Goal: Task Accomplishment & Management: Manage account settings

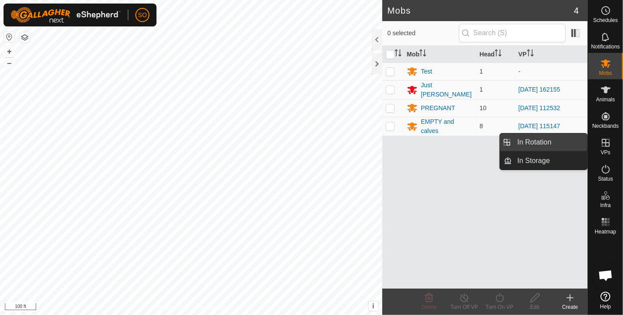
click at [554, 139] on link "In Rotation" at bounding box center [549, 143] width 75 height 18
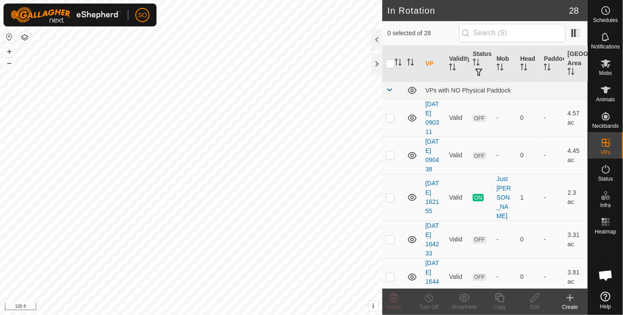
click at [570, 294] on icon at bounding box center [570, 298] width 11 height 11
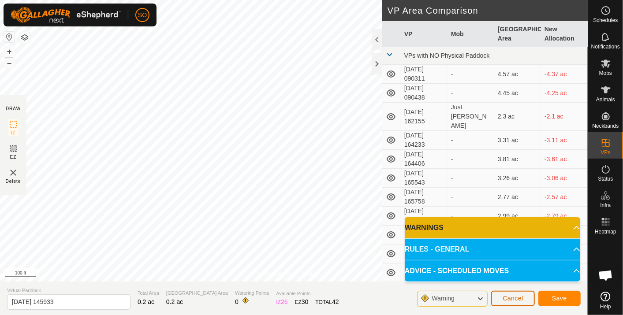
click at [508, 299] on span "Cancel" at bounding box center [513, 298] width 21 height 7
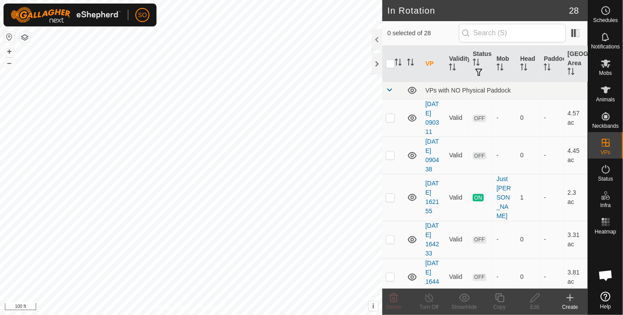
click at [570, 297] on icon at bounding box center [570, 298] width 0 height 6
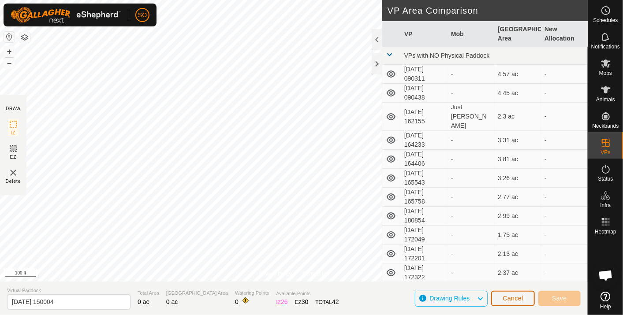
click at [513, 297] on span "Cancel" at bounding box center [513, 298] width 21 height 7
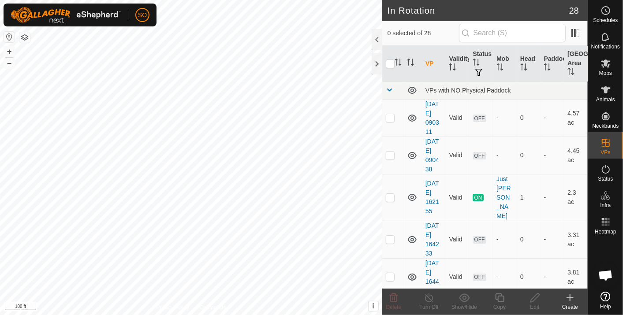
click at [568, 297] on icon at bounding box center [570, 298] width 11 height 11
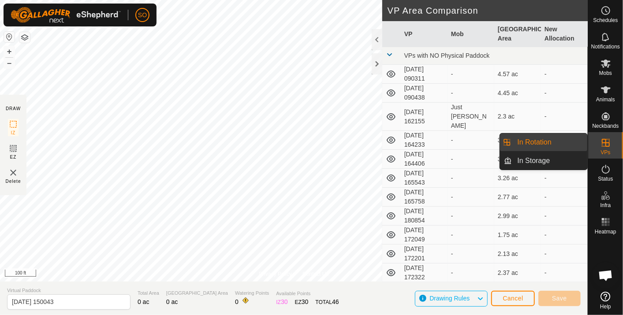
click at [547, 137] on link "In Rotation" at bounding box center [549, 143] width 75 height 18
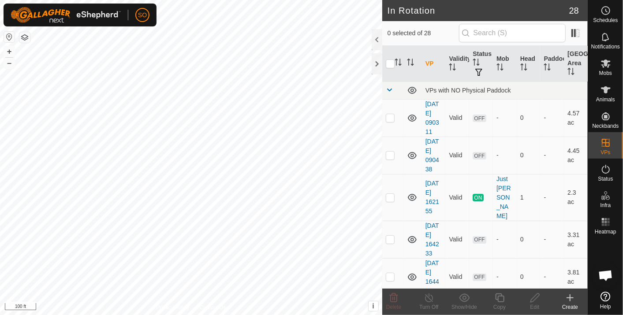
click at [570, 294] on icon at bounding box center [570, 298] width 11 height 11
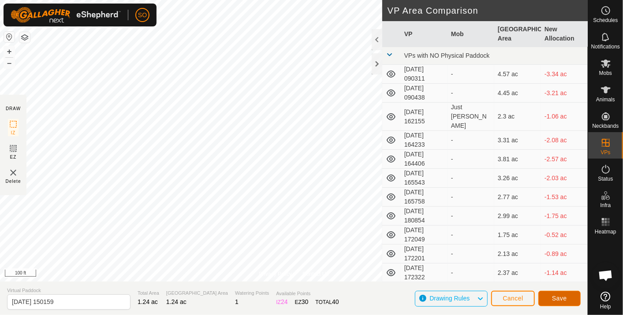
click at [558, 295] on span "Save" at bounding box center [559, 298] width 15 height 7
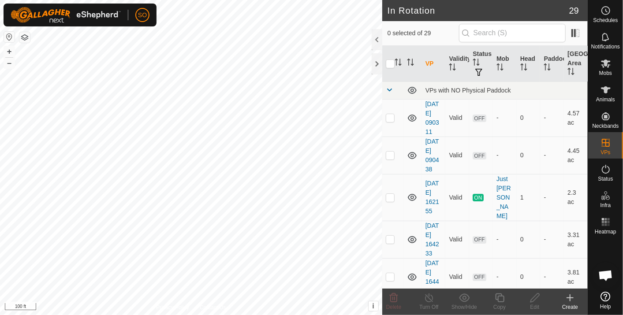
click at [569, 295] on icon at bounding box center [570, 298] width 11 height 11
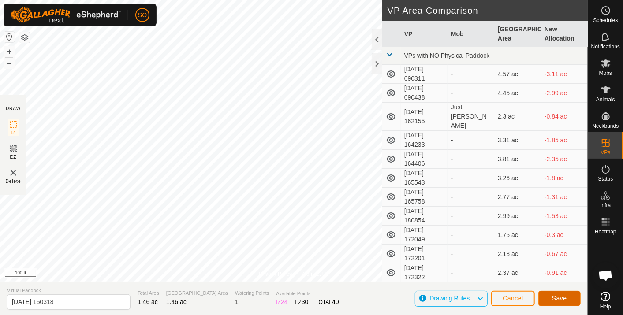
click at [558, 297] on span "Save" at bounding box center [559, 298] width 15 height 7
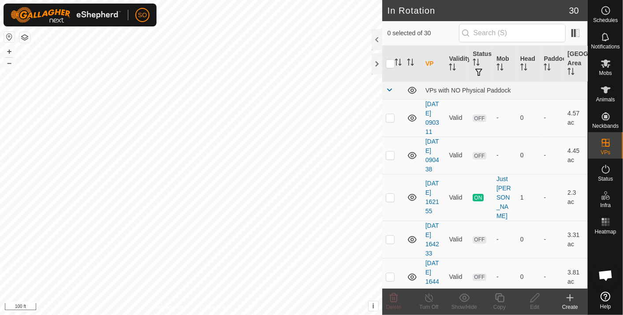
click at [571, 295] on icon at bounding box center [570, 298] width 11 height 11
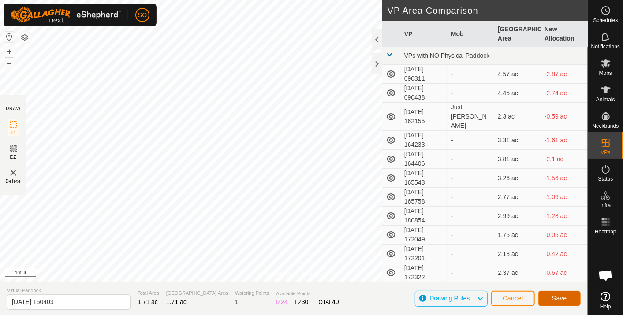
click at [559, 296] on span "Save" at bounding box center [559, 298] width 15 height 7
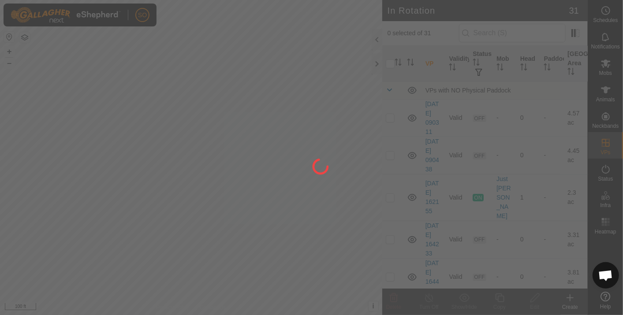
click at [605, 9] on div at bounding box center [311, 157] width 623 height 315
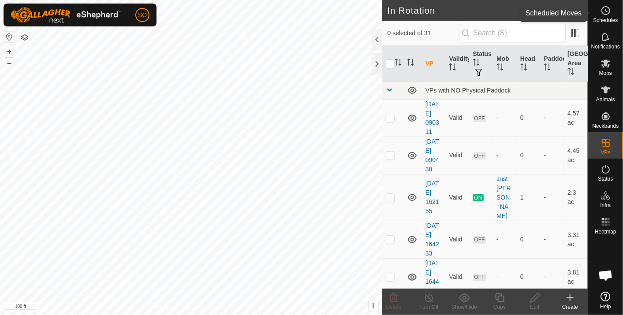
click at [602, 9] on circle at bounding box center [606, 11] width 8 height 8
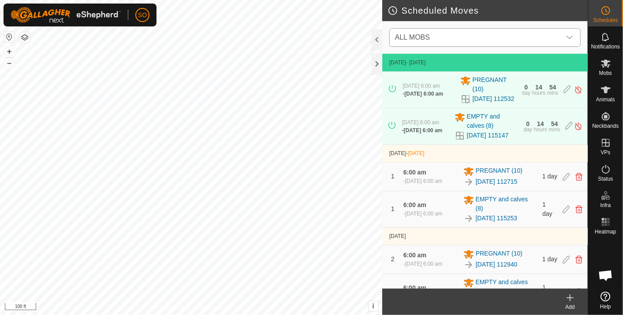
click at [569, 35] on icon "dropdown trigger" at bounding box center [569, 37] width 7 height 7
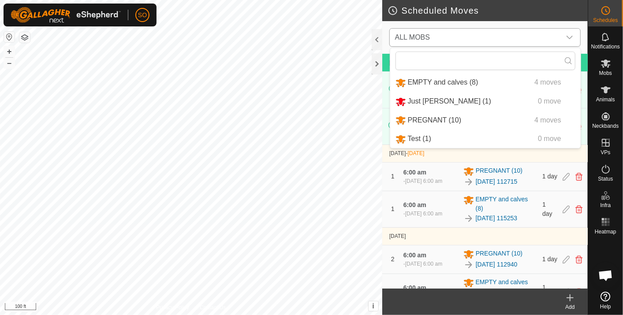
click at [426, 116] on li "PREGNANT (10) 4 moves" at bounding box center [485, 121] width 190 height 18
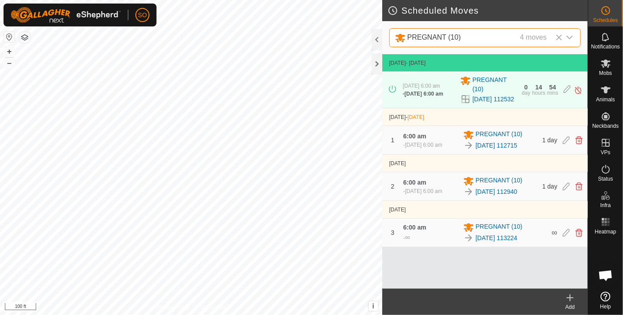
click at [570, 296] on icon at bounding box center [570, 298] width 0 height 6
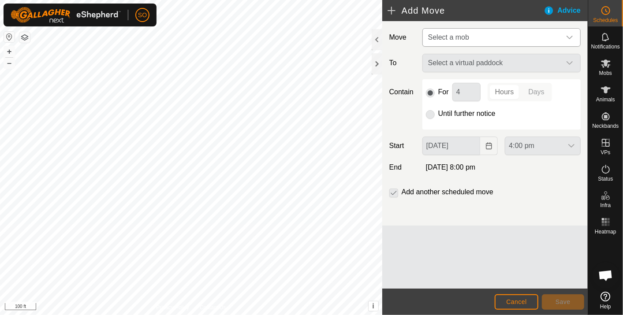
click at [569, 34] on icon "dropdown trigger" at bounding box center [569, 37] width 7 height 7
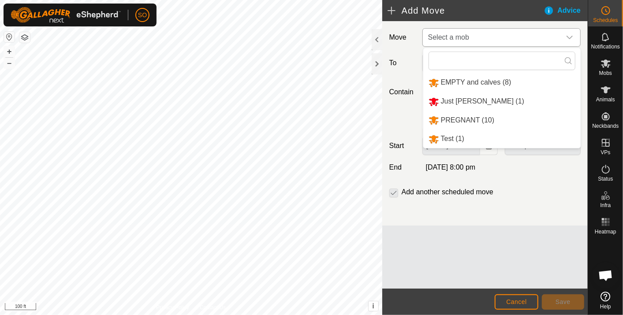
click at [458, 117] on li "PREGNANT (10)" at bounding box center [501, 121] width 157 height 18
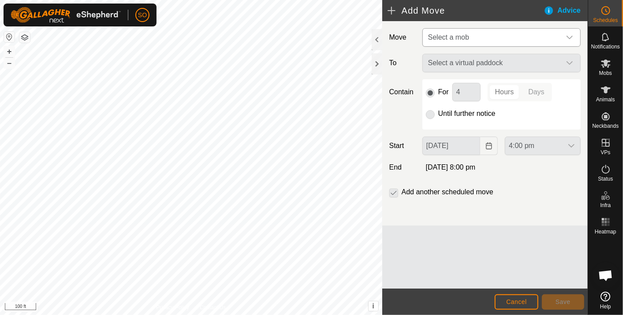
type input "06 Oct, 2025"
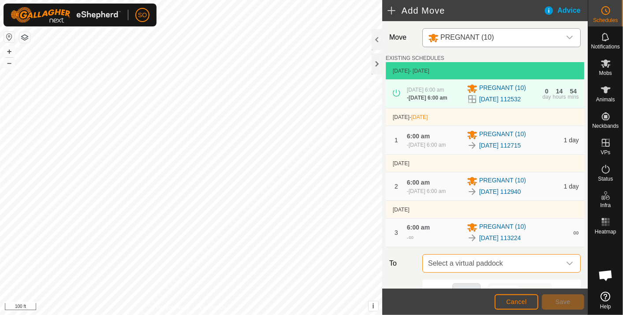
click at [506, 266] on span "Select a virtual paddock" at bounding box center [493, 264] width 136 height 18
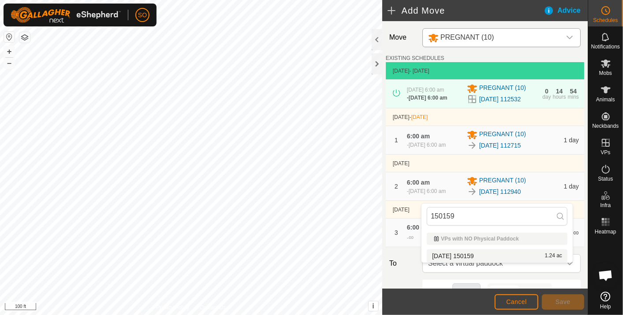
type input "150159"
click at [465, 252] on li "2025-10-03 150159 1.24 ac" at bounding box center [497, 256] width 141 height 13
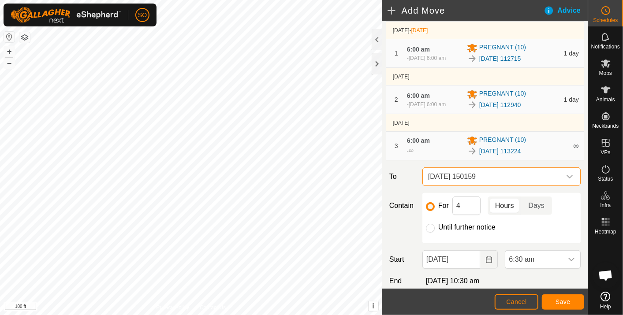
scroll to position [98, 0]
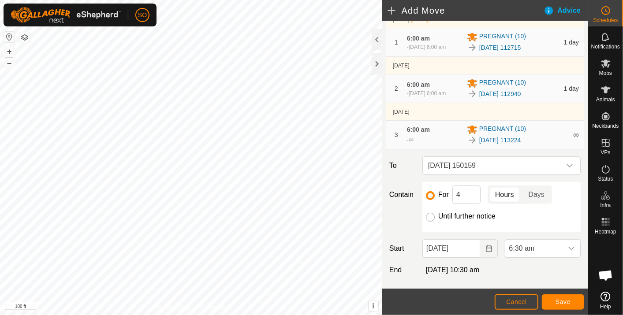
click at [431, 222] on input "Until further notice" at bounding box center [430, 217] width 9 height 9
radio input "true"
checkbox input "false"
click at [485, 252] on icon "Choose Date" at bounding box center [488, 248] width 7 height 7
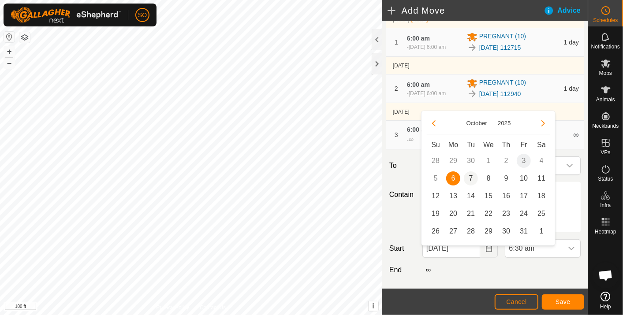
click at [470, 176] on span "7" at bounding box center [471, 179] width 14 height 14
type input "07 Oct, 2025"
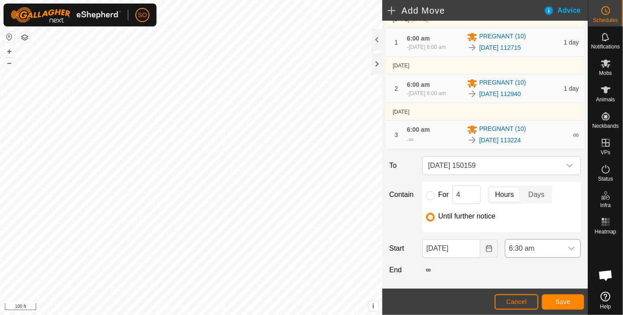
click at [568, 252] on icon "dropdown trigger" at bounding box center [571, 248] width 7 height 7
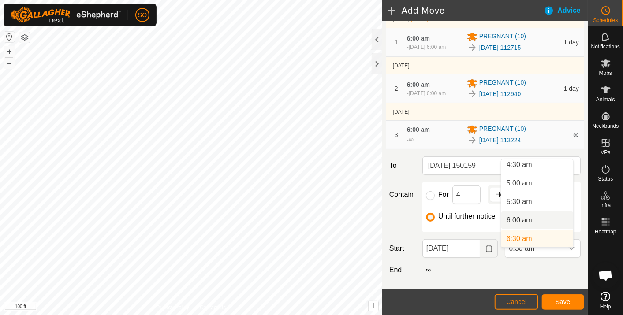
click at [523, 217] on li "6:00 am" at bounding box center [537, 221] width 72 height 18
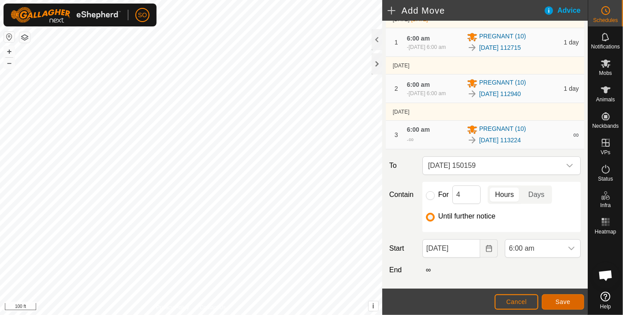
click at [564, 299] on span "Save" at bounding box center [563, 302] width 15 height 7
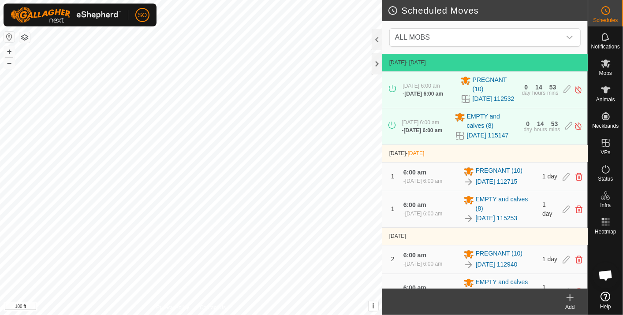
click at [572, 296] on icon at bounding box center [570, 298] width 11 height 11
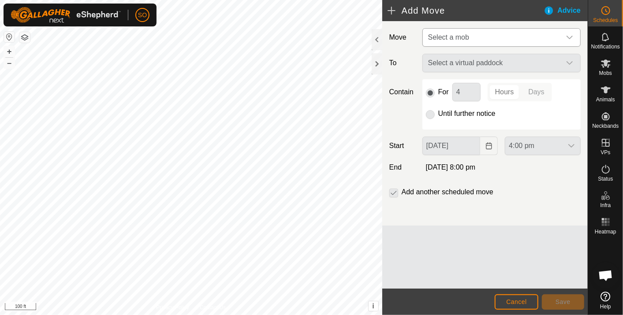
click at [570, 35] on icon "dropdown trigger" at bounding box center [569, 37] width 7 height 7
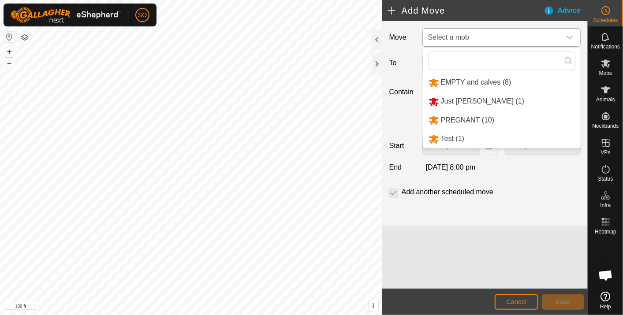
click at [472, 117] on li "PREGNANT (10)" at bounding box center [501, 121] width 157 height 18
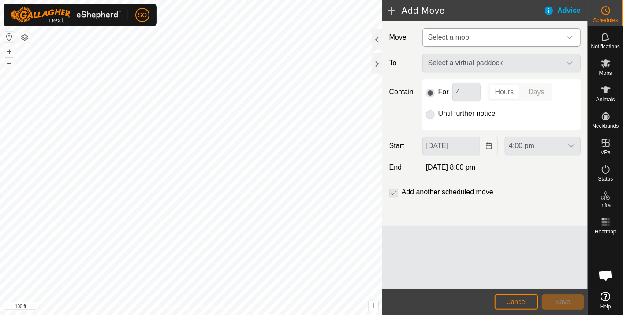
type input "07 Oct, 2025"
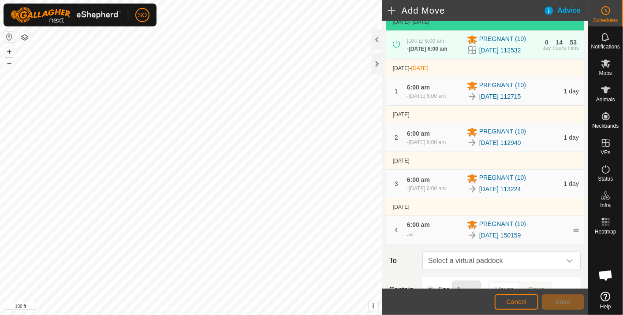
scroll to position [98, 0]
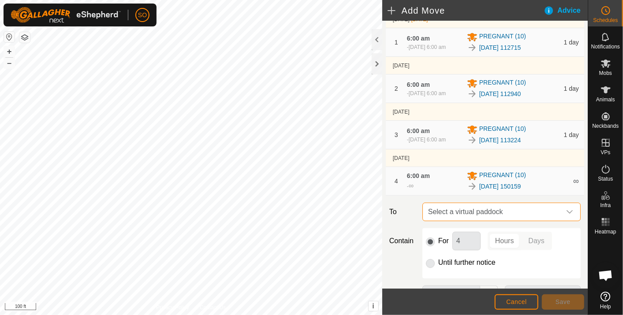
click at [505, 217] on span "Select a virtual paddock" at bounding box center [493, 212] width 136 height 18
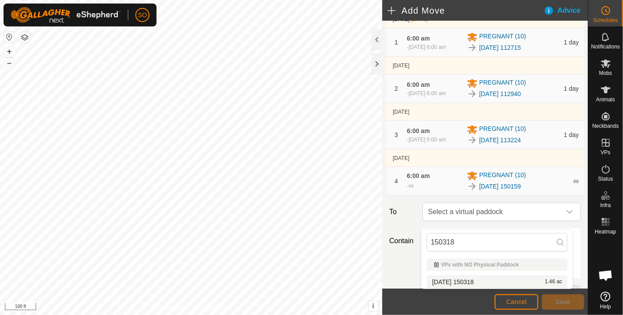
type input "150318"
click at [475, 277] on li "2025-10-03 150318 1.46 ac" at bounding box center [497, 282] width 141 height 13
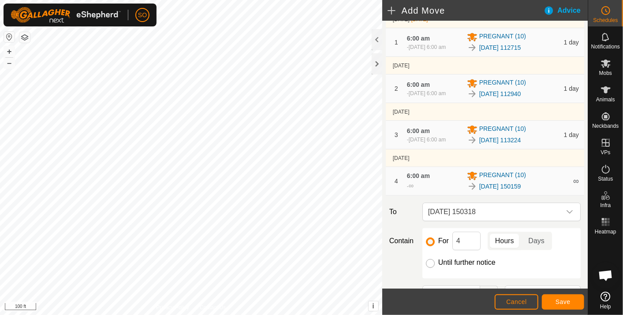
click at [430, 268] on input "Until further notice" at bounding box center [430, 263] width 9 height 9
radio input "true"
checkbox input "false"
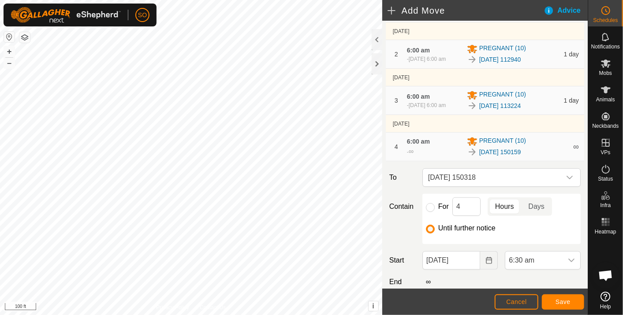
scroll to position [190, 0]
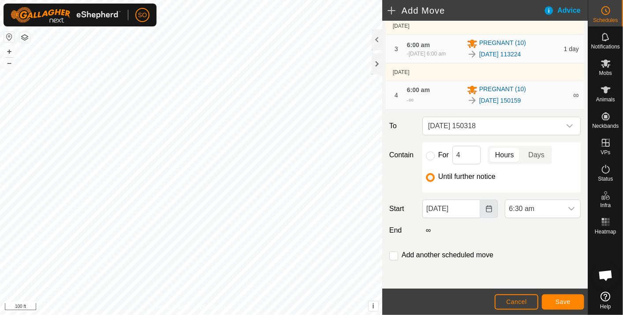
click at [486, 206] on icon "Choose Date" at bounding box center [489, 208] width 6 height 7
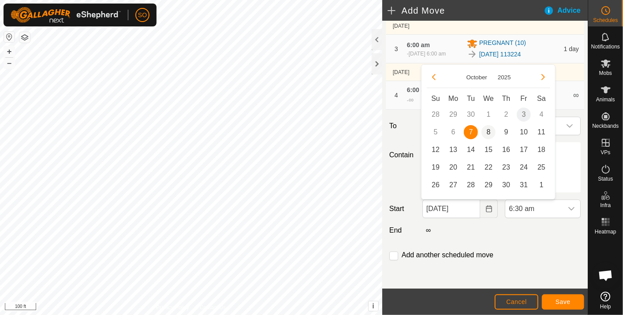
click at [489, 129] on span "8" at bounding box center [489, 132] width 14 height 14
type input "08 Oct, 2025"
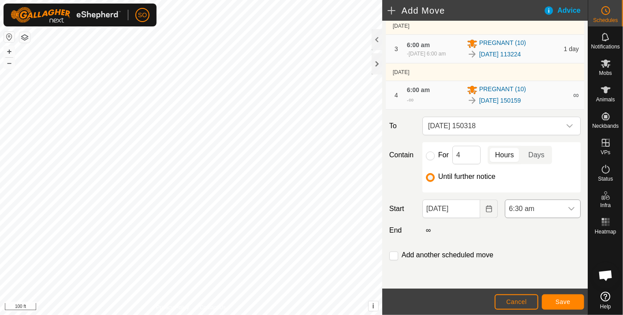
click at [568, 205] on icon "dropdown trigger" at bounding box center [571, 208] width 7 height 7
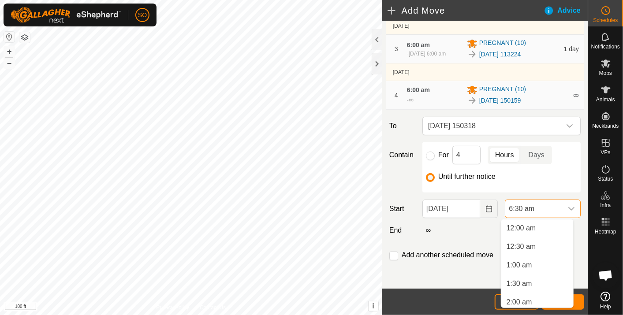
scroll to position [170, 0]
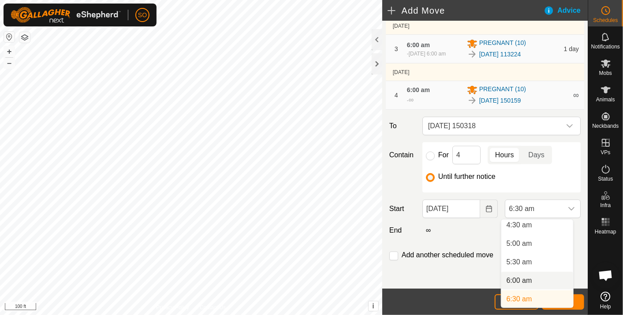
click at [530, 278] on li "6:00 am" at bounding box center [537, 281] width 72 height 18
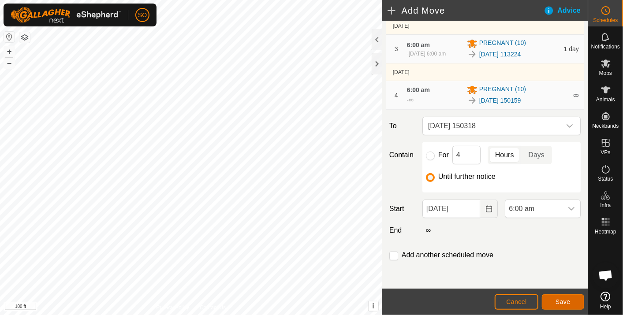
click at [563, 298] on button "Save" at bounding box center [563, 302] width 42 height 15
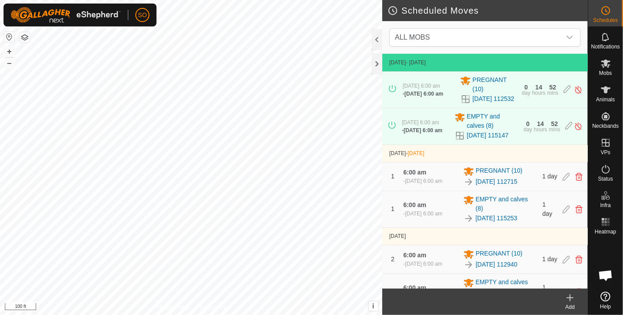
click at [573, 295] on icon at bounding box center [570, 298] width 11 height 11
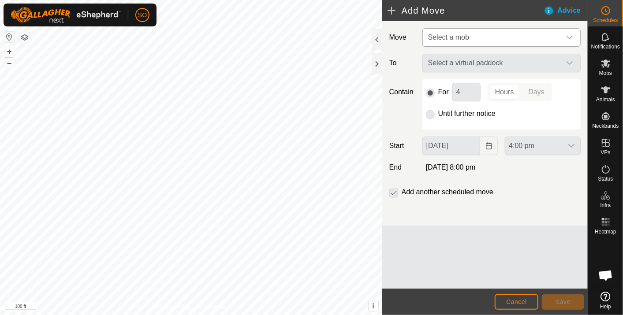
click at [568, 35] on icon "dropdown trigger" at bounding box center [569, 37] width 7 height 7
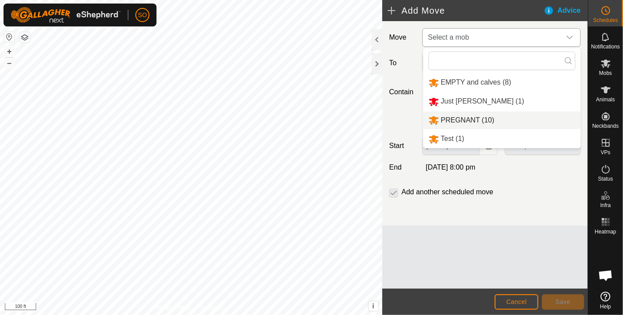
click at [476, 118] on li "PREGNANT (10)" at bounding box center [501, 121] width 157 height 18
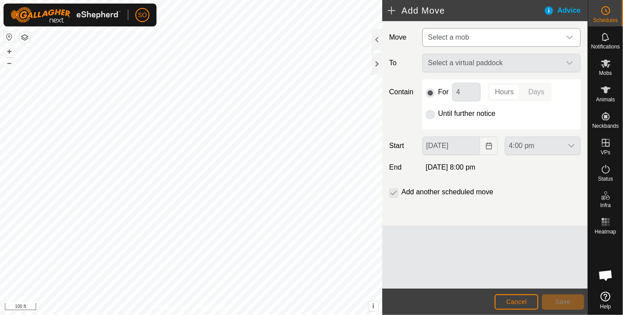
type input "08 Oct, 2025"
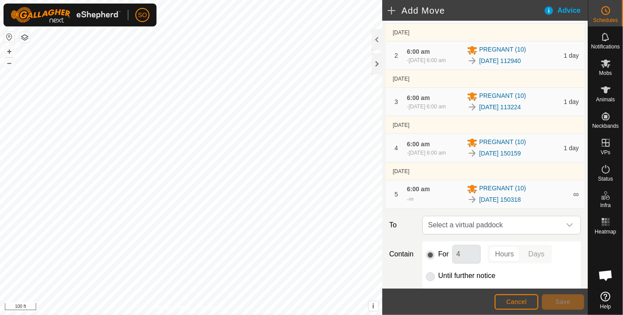
scroll to position [147, 0]
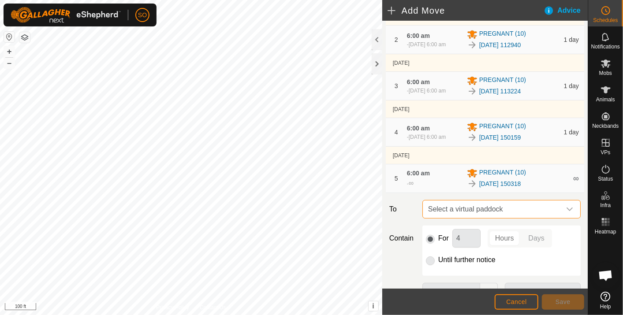
click at [508, 212] on span "Select a virtual paddock" at bounding box center [493, 210] width 136 height 18
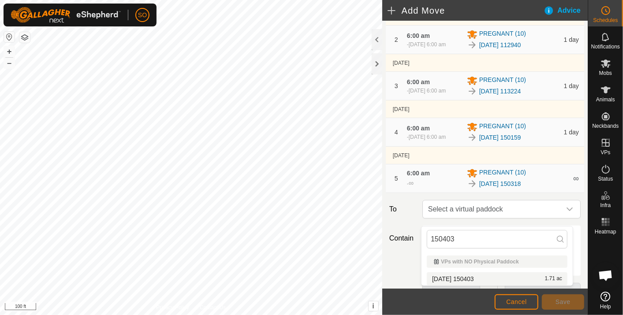
type input "150403"
click at [481, 276] on li "2025-10-03 150403 1.71 ac" at bounding box center [497, 278] width 141 height 13
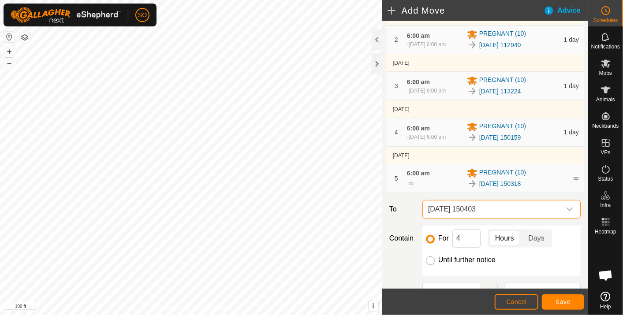
click at [431, 265] on input "Until further notice" at bounding box center [430, 261] width 9 height 9
radio input "true"
checkbox input "false"
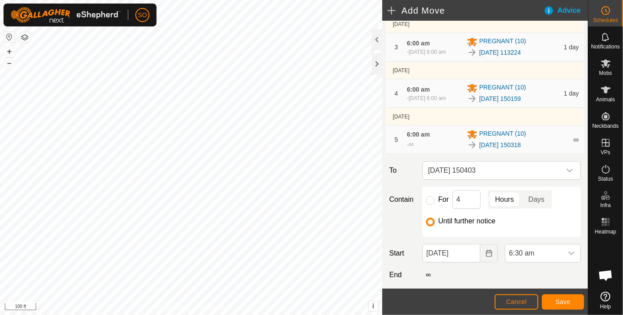
scroll to position [236, 0]
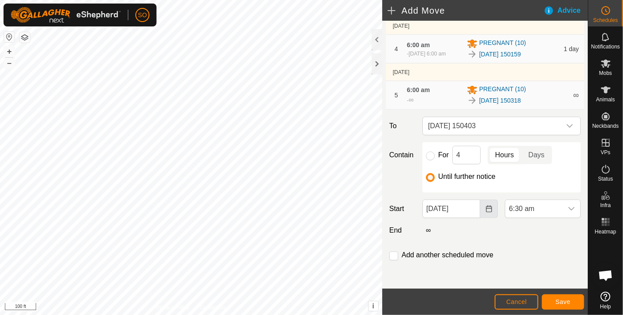
click at [485, 206] on icon "Choose Date" at bounding box center [488, 208] width 7 height 7
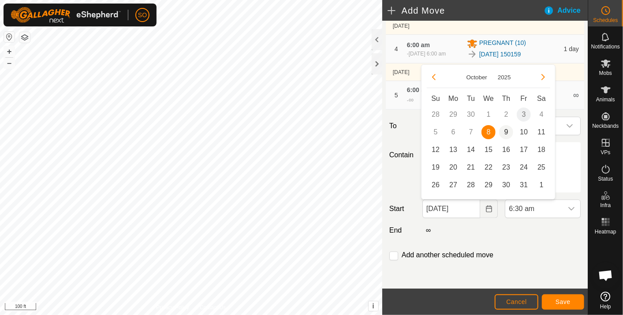
click at [504, 129] on span "9" at bounding box center [506, 132] width 14 height 14
type input "09 Oct, 2025"
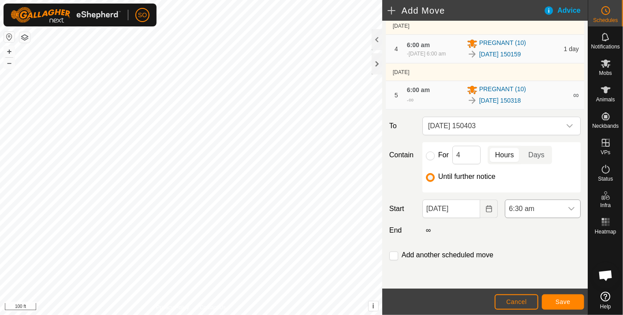
click at [568, 207] on icon "dropdown trigger" at bounding box center [571, 208] width 7 height 7
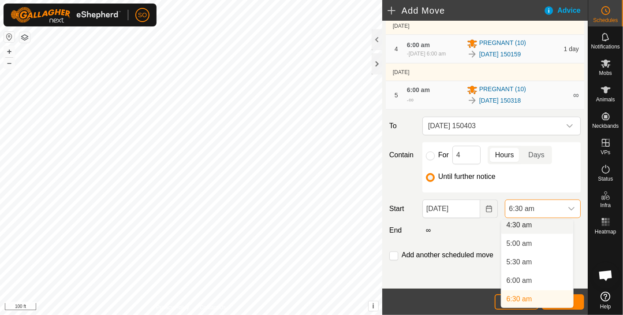
scroll to position [166, 0]
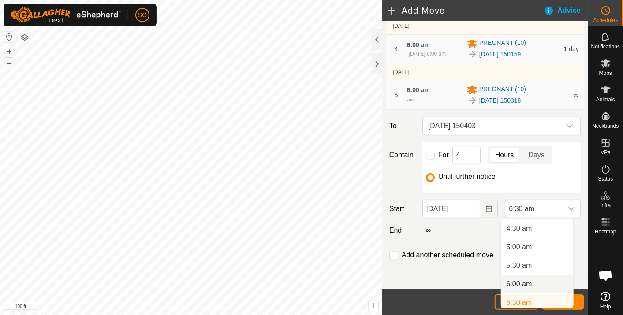
click at [521, 281] on li "6:00 am" at bounding box center [537, 285] width 72 height 18
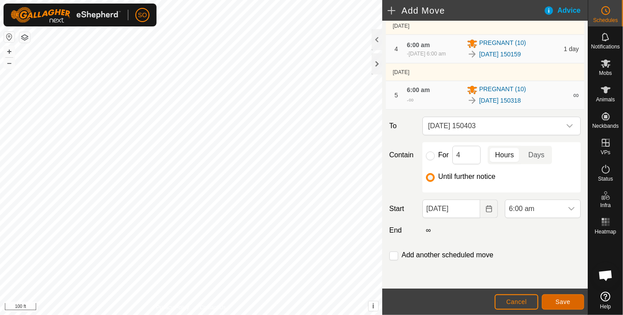
click at [565, 299] on span "Save" at bounding box center [563, 302] width 15 height 7
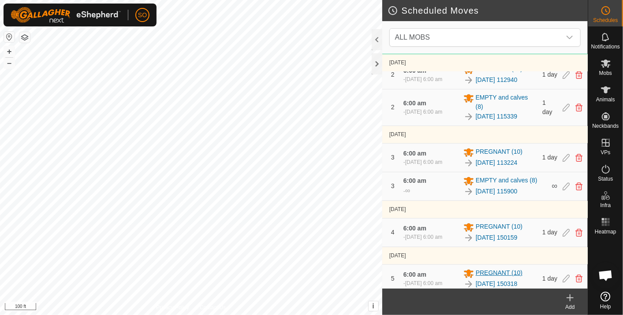
scroll to position [249, 0]
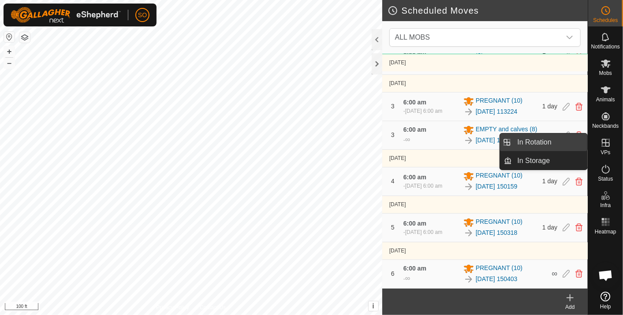
click at [543, 140] on link "In Rotation" at bounding box center [549, 143] width 75 height 18
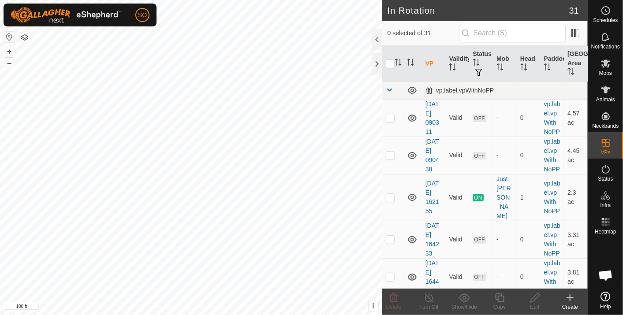
click at [570, 296] on icon at bounding box center [570, 298] width 0 height 6
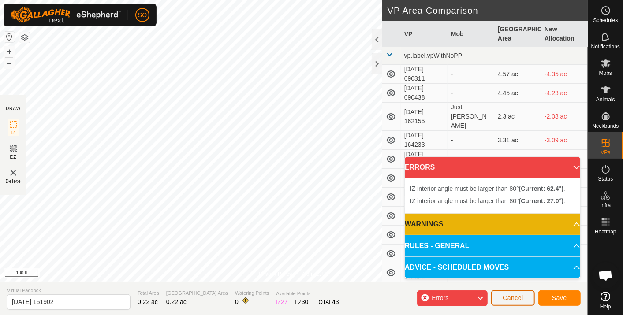
click at [515, 296] on span "Cancel" at bounding box center [513, 298] width 21 height 7
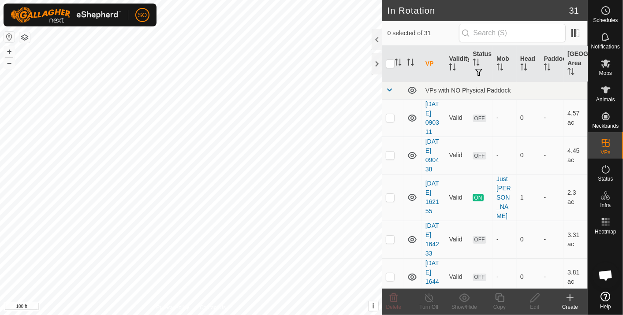
click at [569, 297] on icon at bounding box center [570, 298] width 11 height 11
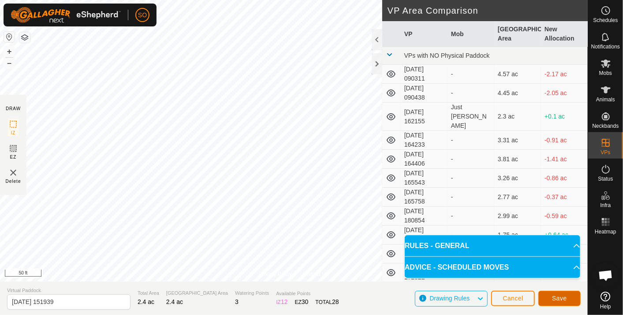
click at [561, 295] on span "Save" at bounding box center [559, 298] width 15 height 7
